Goal: Information Seeking & Learning: Learn about a topic

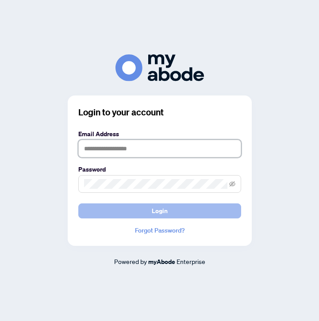
type input "**********"
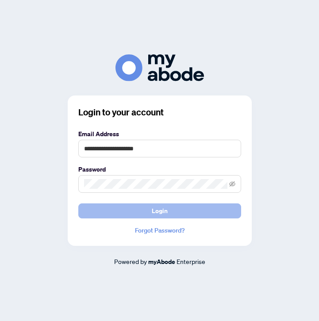
click at [112, 212] on button "Login" at bounding box center [159, 210] width 163 height 15
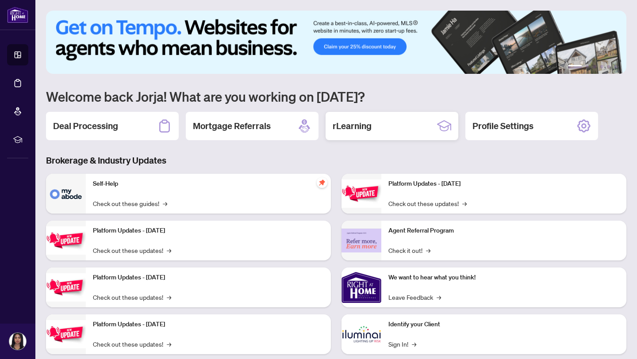
click at [342, 120] on h2 "rLearning" at bounding box center [352, 126] width 39 height 12
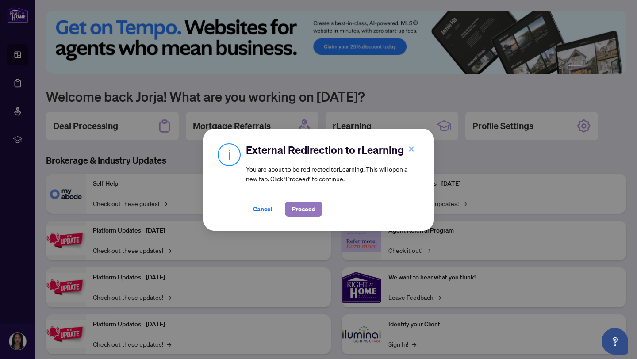
click at [294, 209] on span "Proceed" at bounding box center [303, 209] width 23 height 14
